Goal: Navigation & Orientation: Find specific page/section

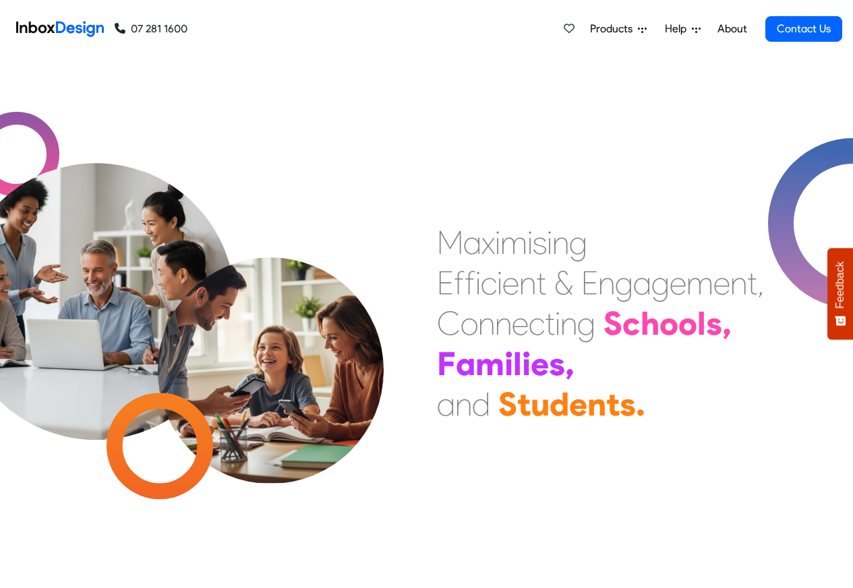
click at [728, 29] on link "About" at bounding box center [731, 29] width 37 height 27
